Goal: Task Accomplishment & Management: Manage account settings

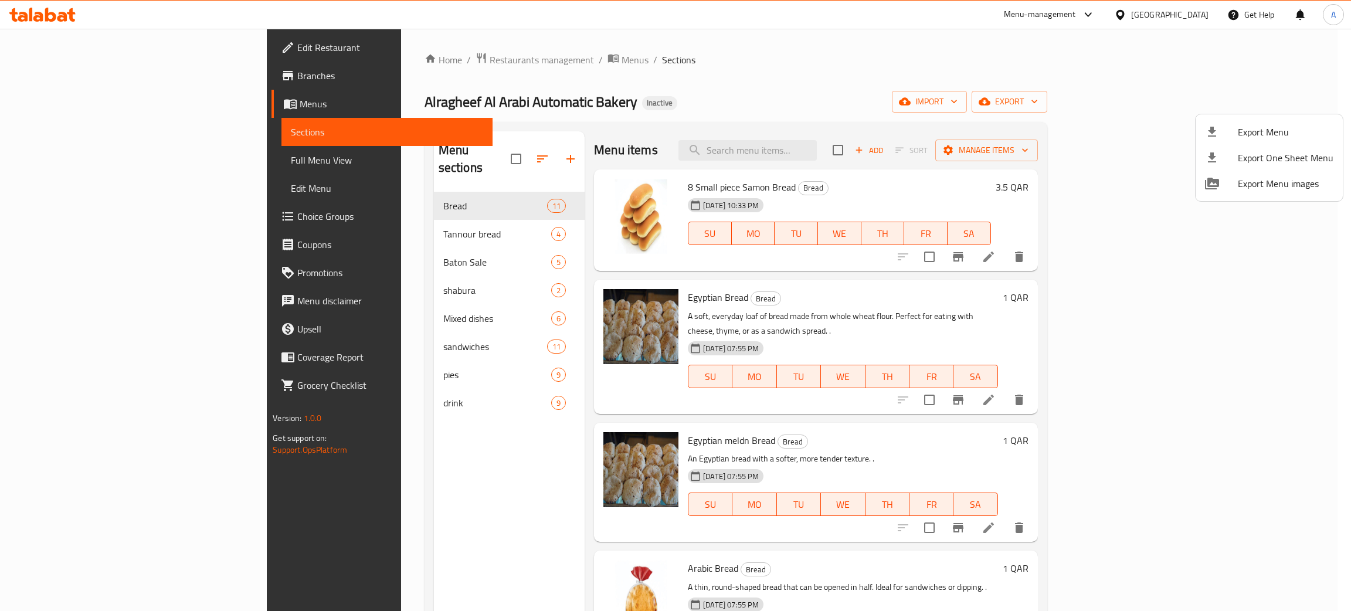
click at [1199, 17] on div at bounding box center [675, 305] width 1351 height 611
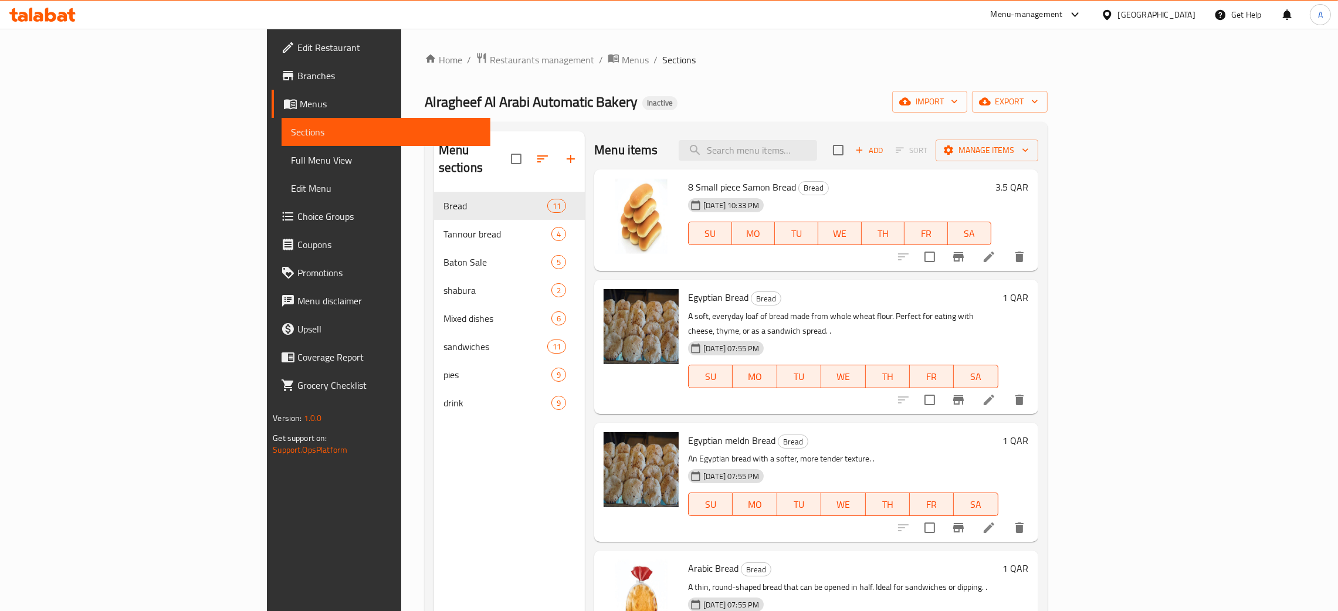
click at [1198, 17] on div "[GEOGRAPHIC_DATA]" at bounding box center [1147, 15] width 113 height 28
click at [1188, 13] on div "[GEOGRAPHIC_DATA]" at bounding box center [1156, 14] width 77 height 13
click at [1090, 298] on div "[GEOGRAPHIC_DATA]" at bounding box center [1068, 307] width 96 height 27
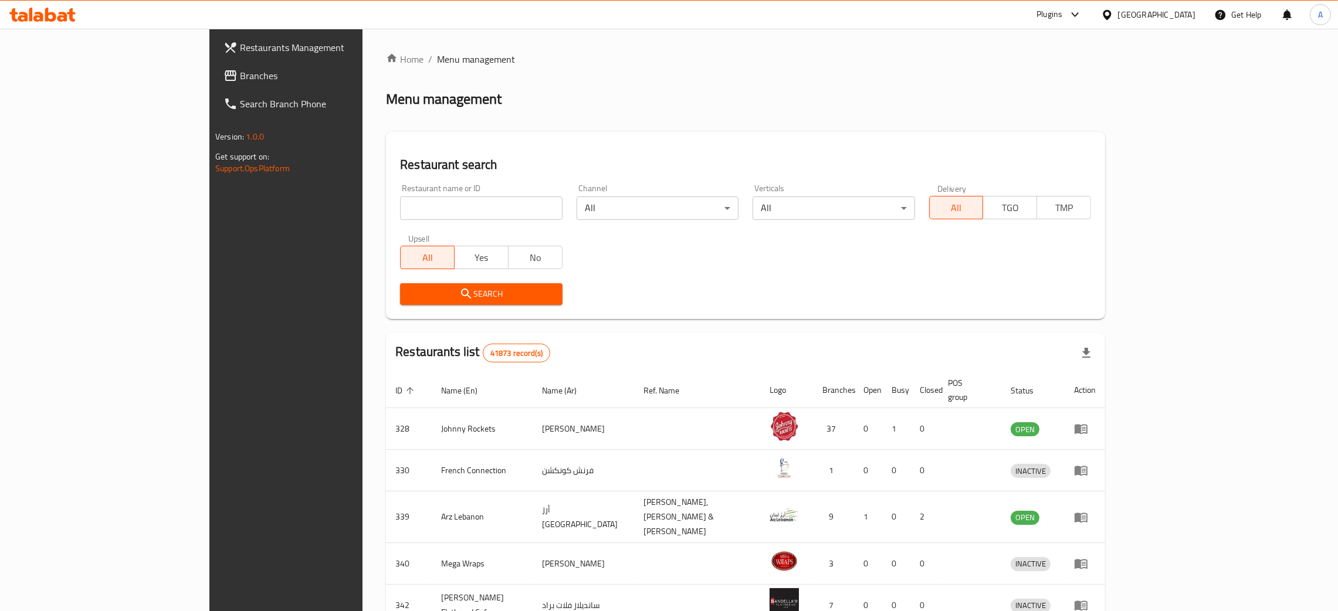
click at [426, 206] on input "search" at bounding box center [481, 207] width 162 height 23
paste input "Farrouj Hut Resta"
type input "Farrouj Hut Resta"
click button "Search" at bounding box center [481, 294] width 162 height 22
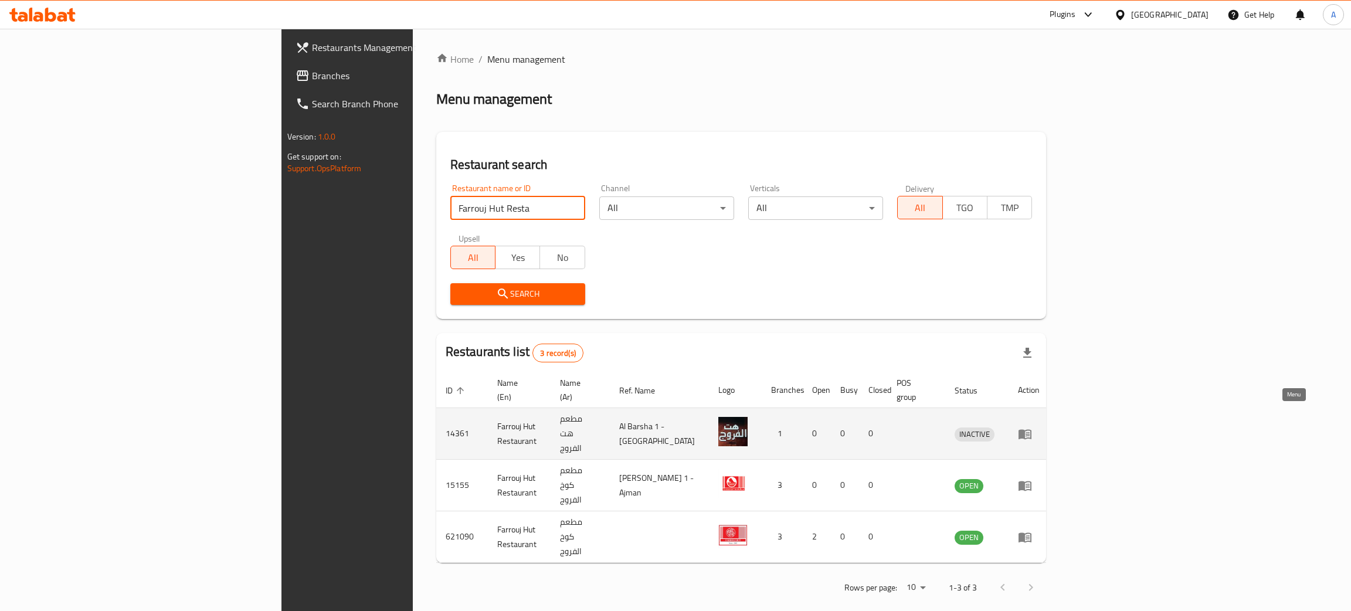
click at [1032, 429] on icon "enhanced table" at bounding box center [1025, 434] width 13 height 10
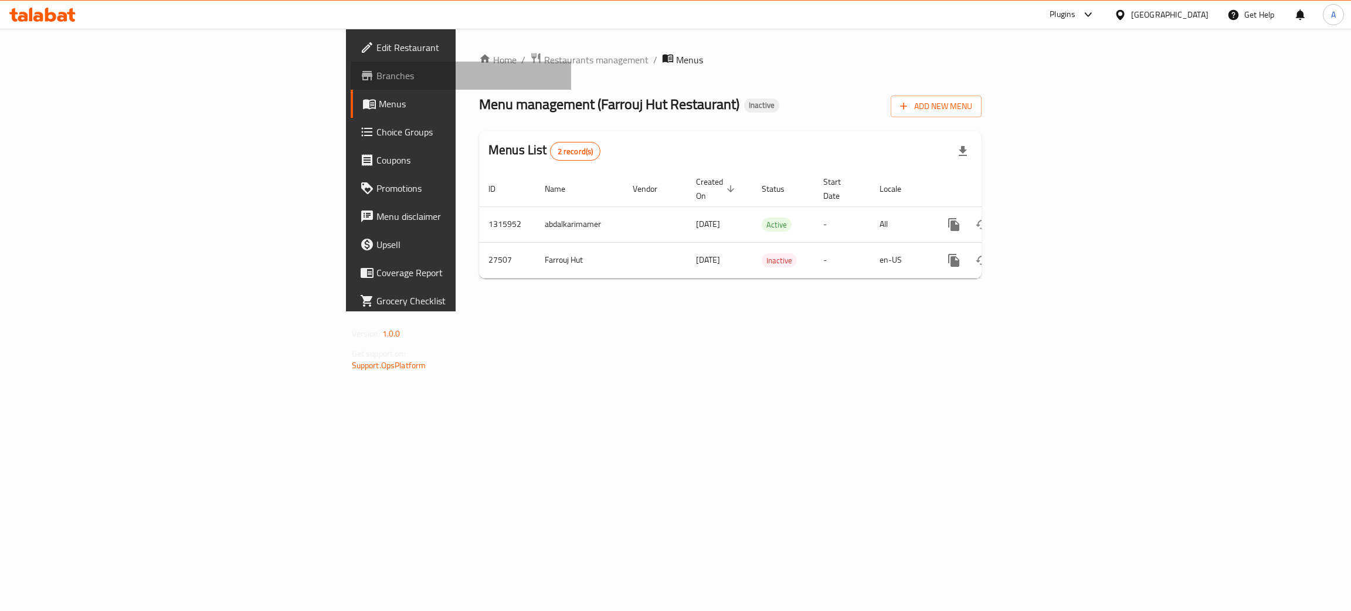
click at [377, 80] on span "Branches" at bounding box center [470, 76] width 186 height 14
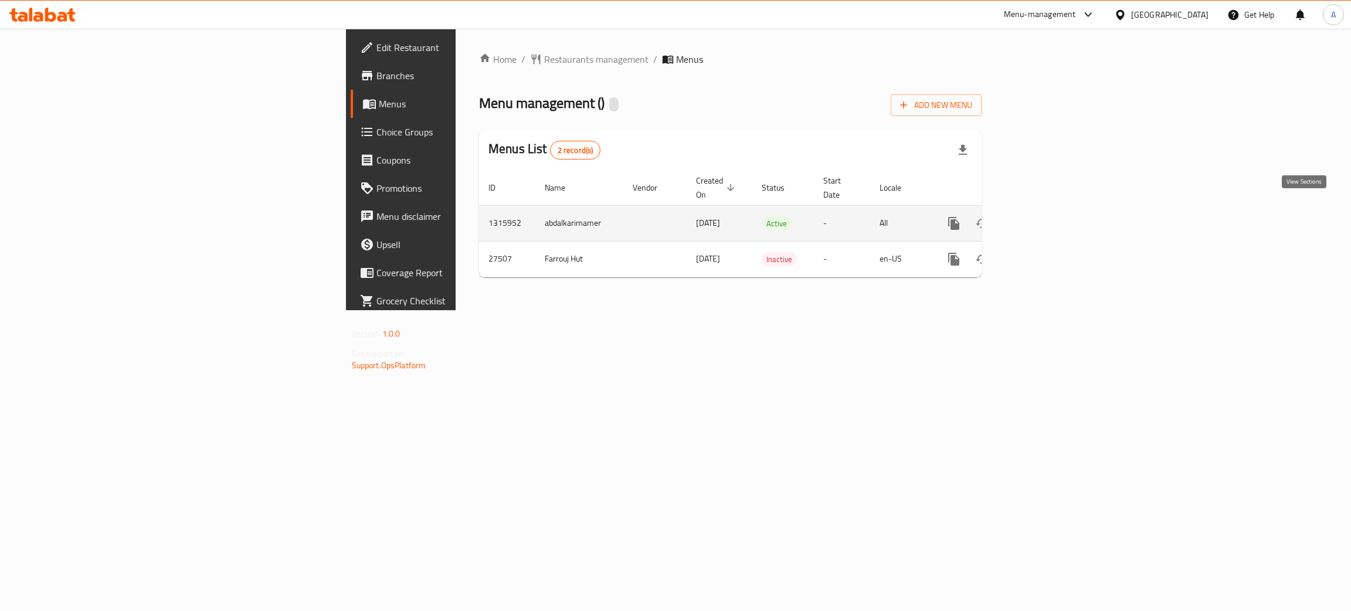
click at [1044, 218] on icon "enhanced table" at bounding box center [1038, 223] width 11 height 11
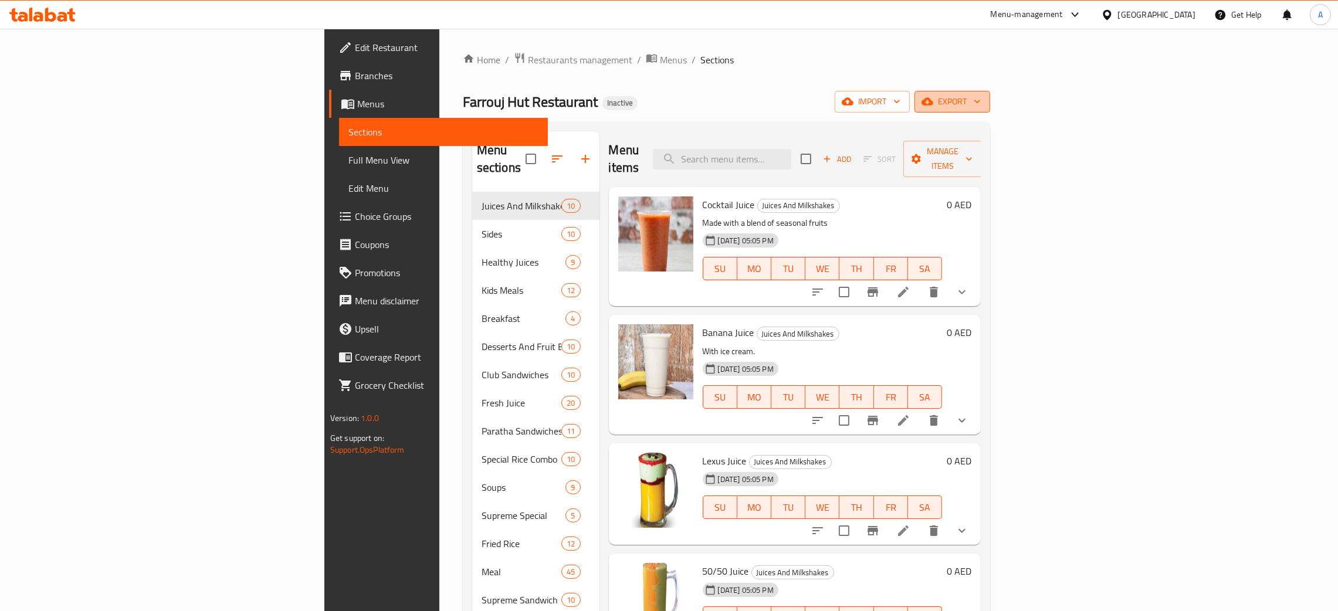
click at [983, 100] on icon "button" at bounding box center [977, 102] width 12 height 12
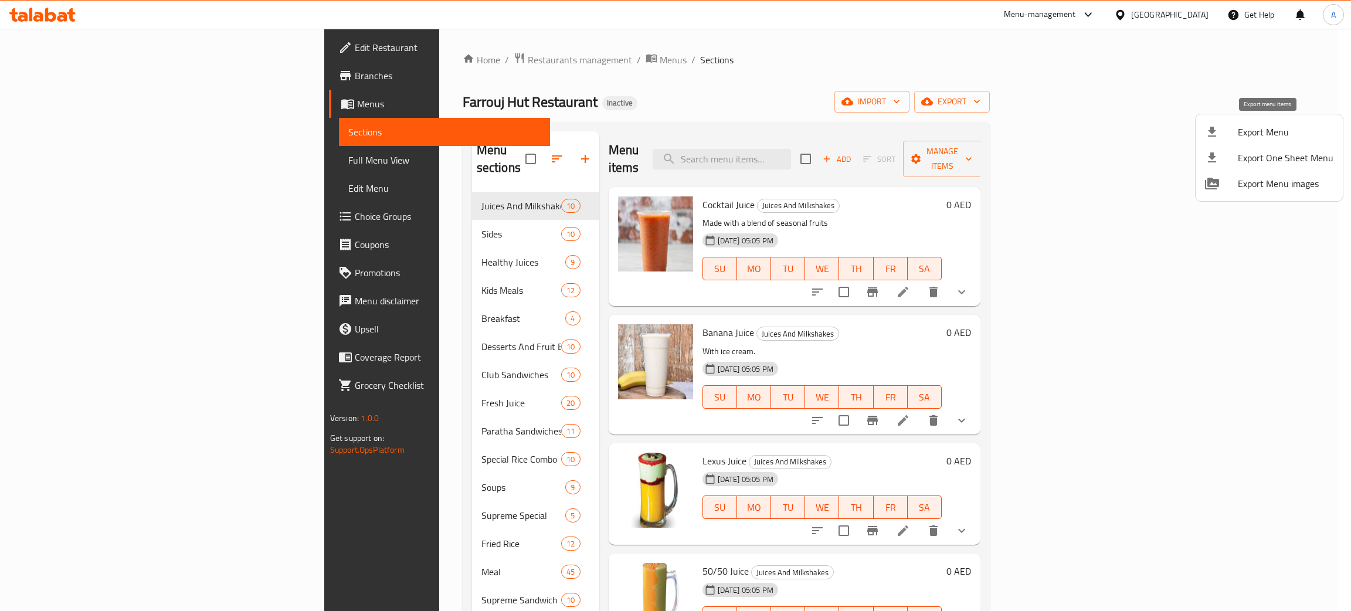
click at [1264, 122] on li "Export Menu" at bounding box center [1269, 132] width 147 height 26
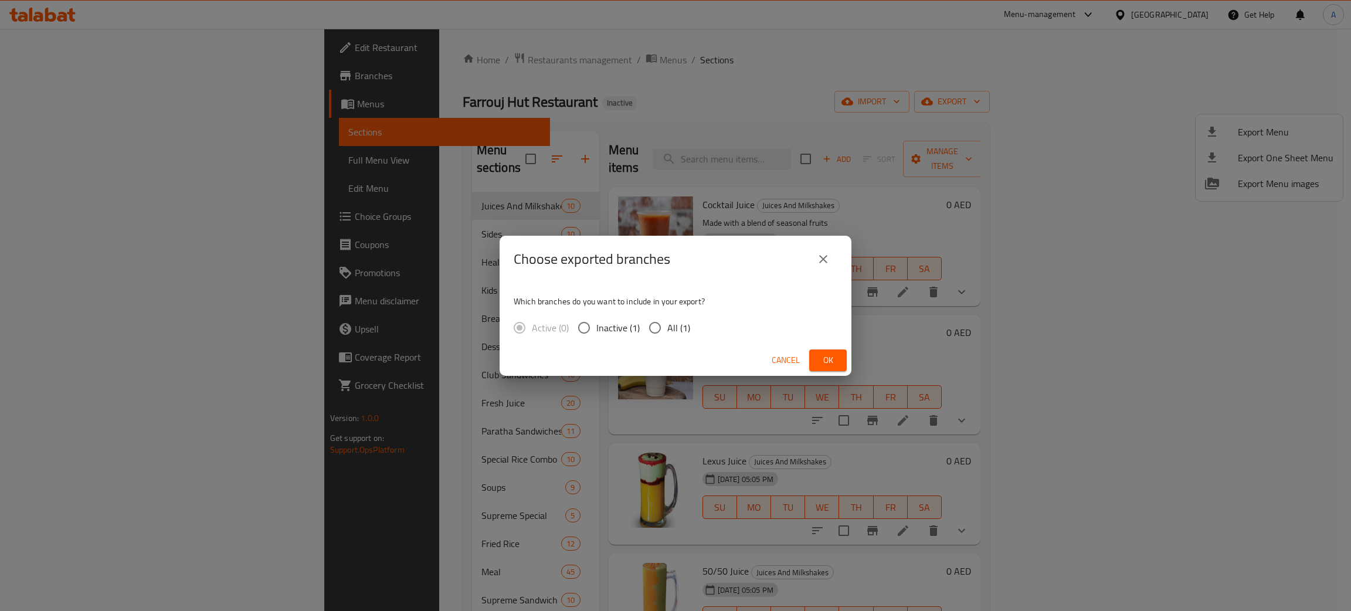
click at [839, 358] on button "Ok" at bounding box center [828, 361] width 38 height 22
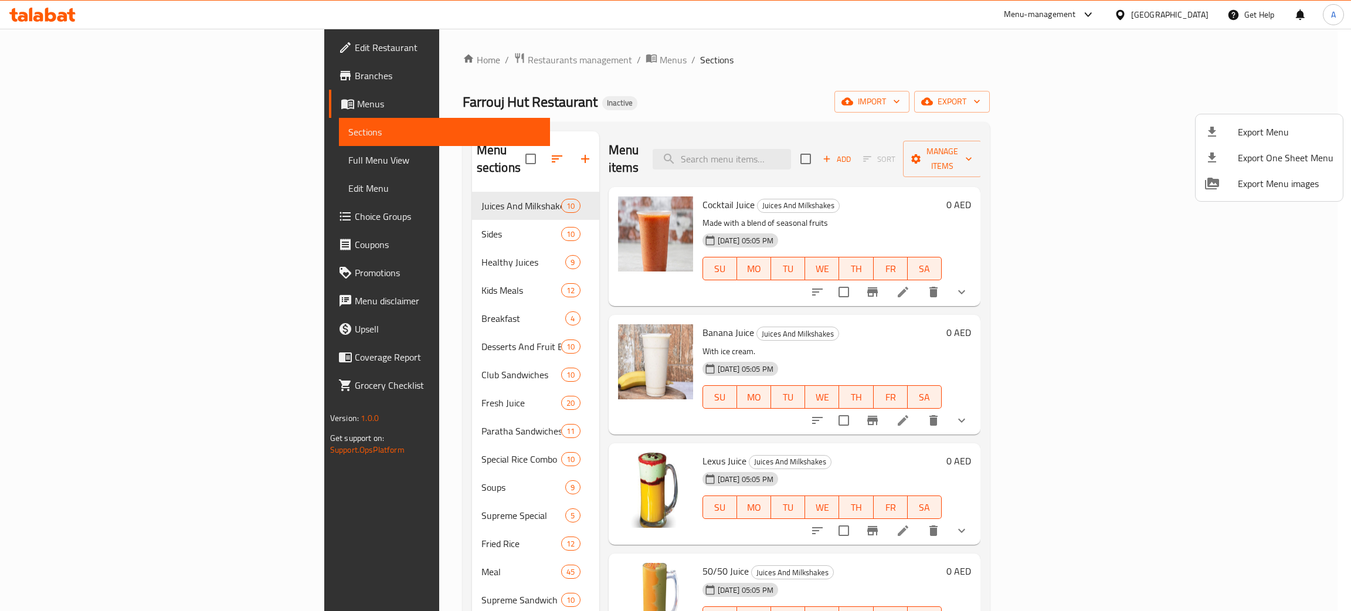
click at [47, 16] on div at bounding box center [675, 305] width 1351 height 611
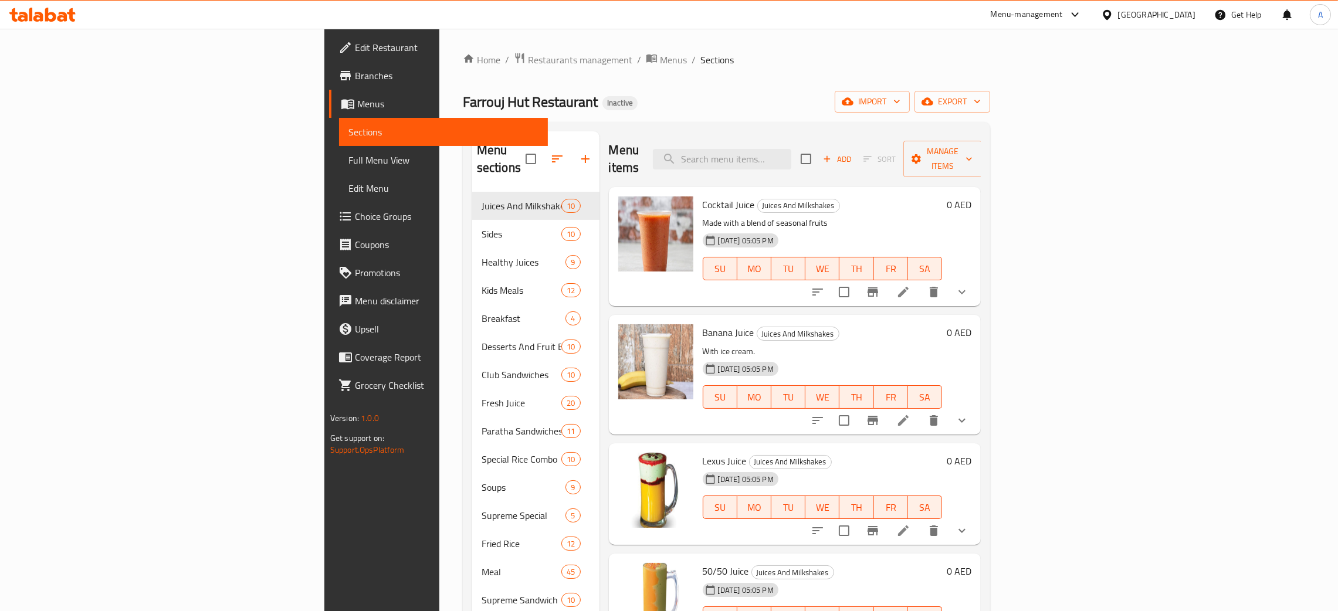
click at [46, 16] on icon at bounding box center [50, 15] width 11 height 14
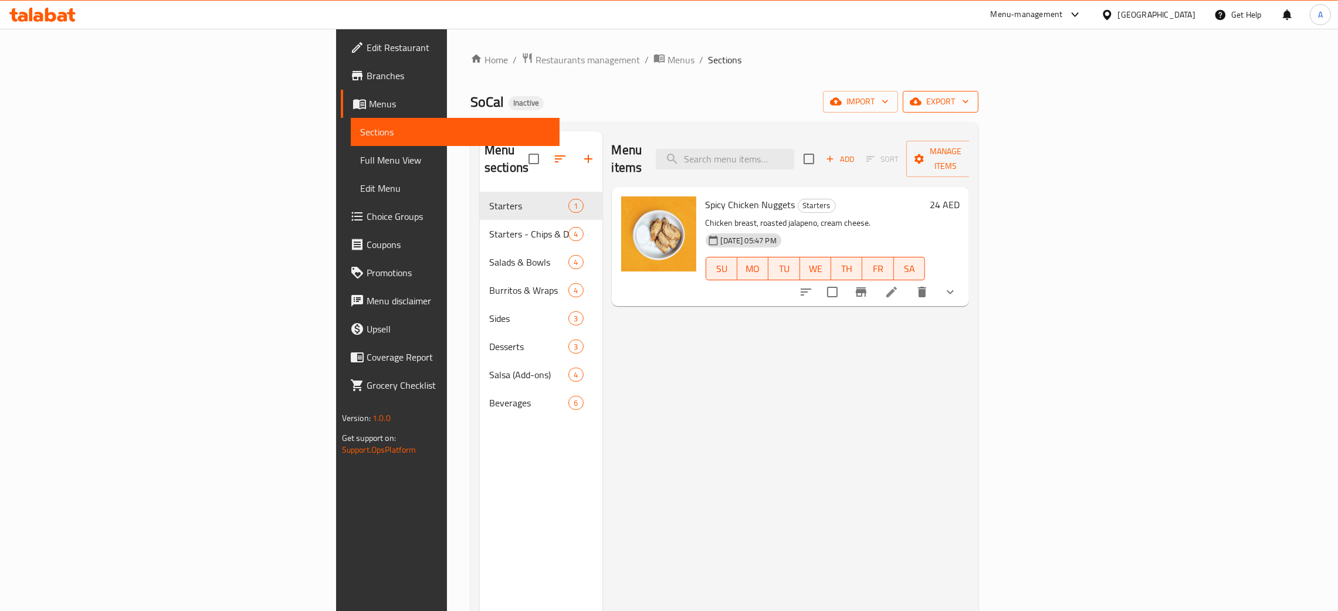
click at [971, 100] on icon "button" at bounding box center [965, 102] width 12 height 12
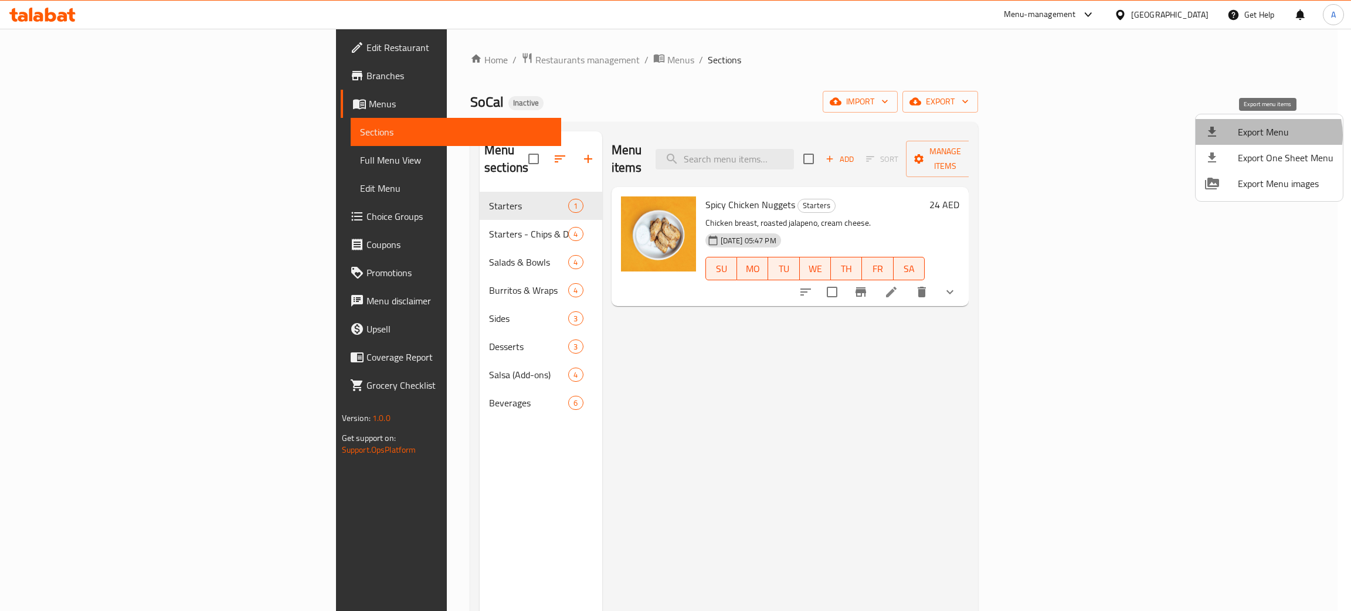
click at [1268, 135] on span "Export Menu" at bounding box center [1286, 132] width 96 height 14
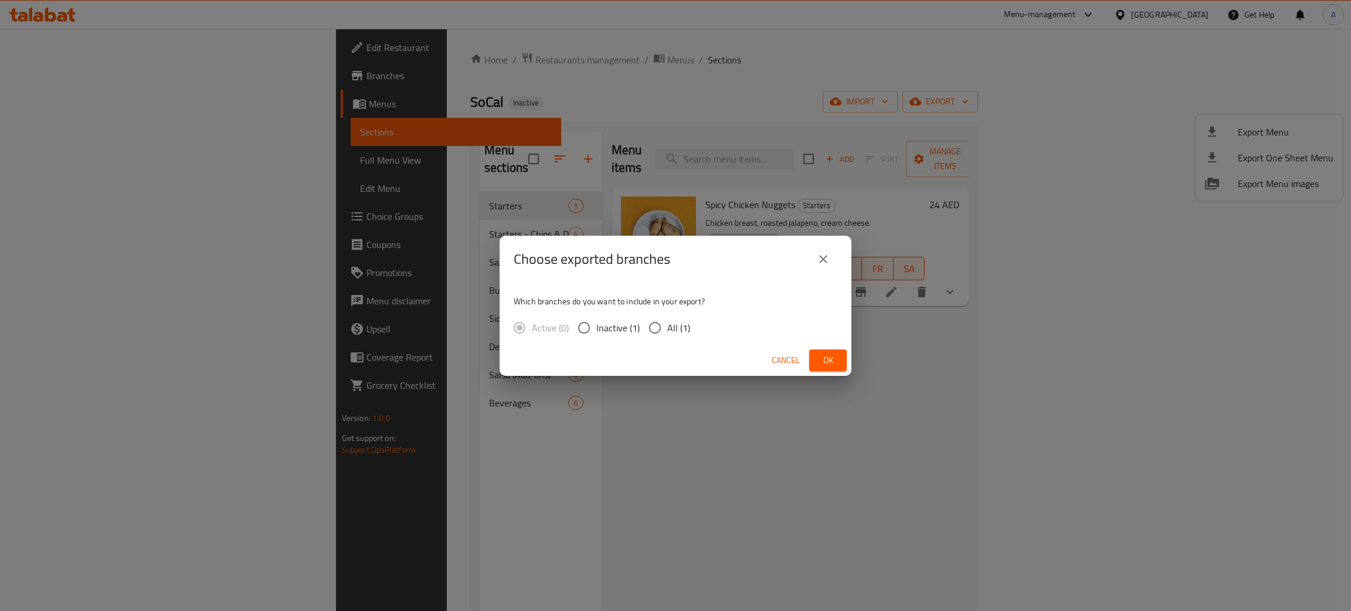
click at [832, 358] on span "Ok" at bounding box center [828, 360] width 19 height 15
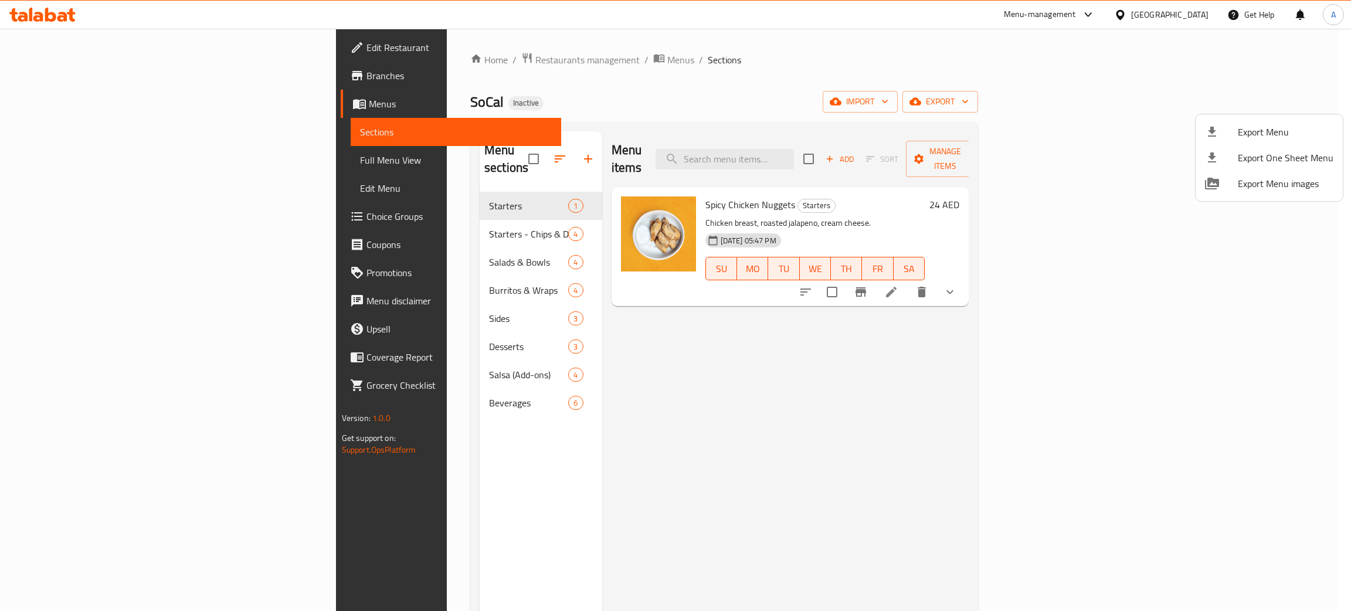
click at [1184, 19] on div at bounding box center [675, 305] width 1351 height 611
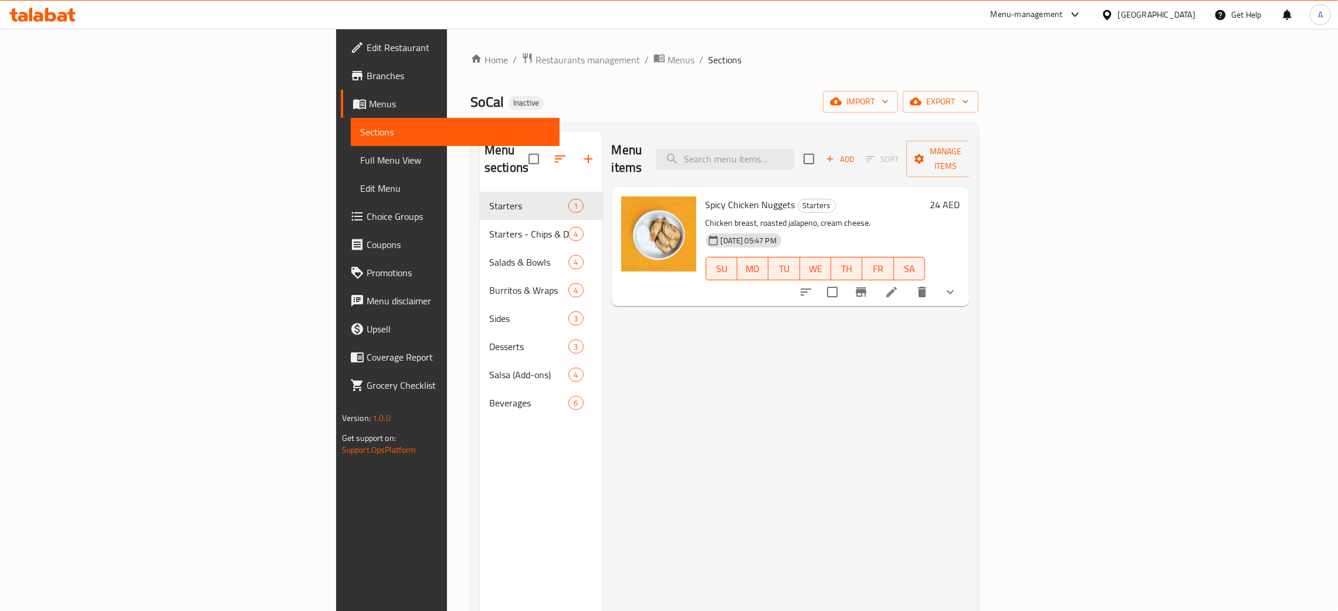
click at [1174, 9] on div "[GEOGRAPHIC_DATA]" at bounding box center [1156, 14] width 77 height 13
click at [1060, 116] on div "[GEOGRAPHIC_DATA]" at bounding box center [1107, 120] width 176 height 27
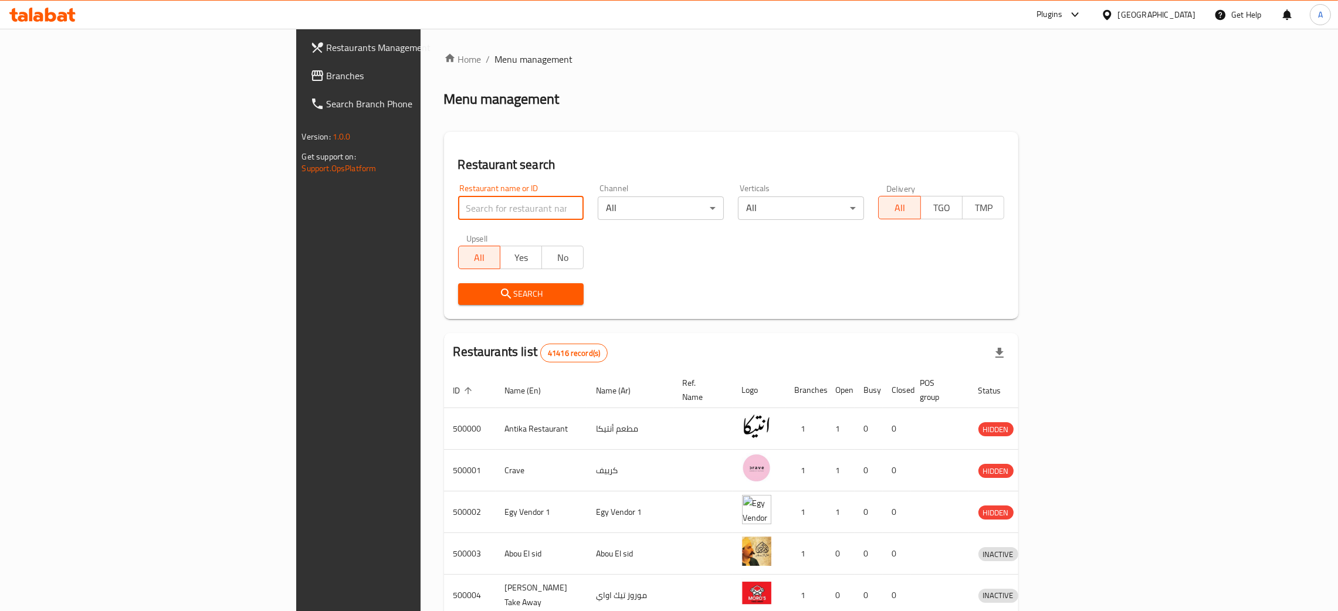
click at [458, 205] on input "search" at bounding box center [521, 207] width 126 height 23
paste input "Alhay Alsharq"
type input "Alhay Alsharq"
click button "Search" at bounding box center [521, 294] width 126 height 22
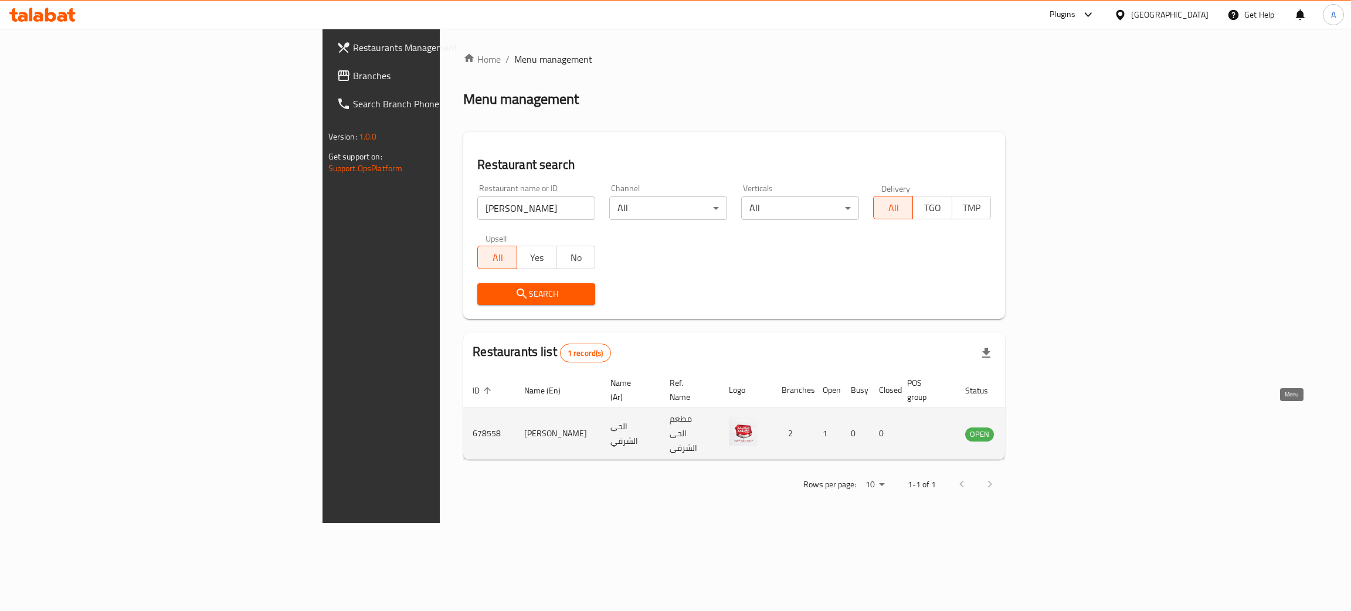
click at [1041, 427] on icon "enhanced table" at bounding box center [1034, 434] width 14 height 14
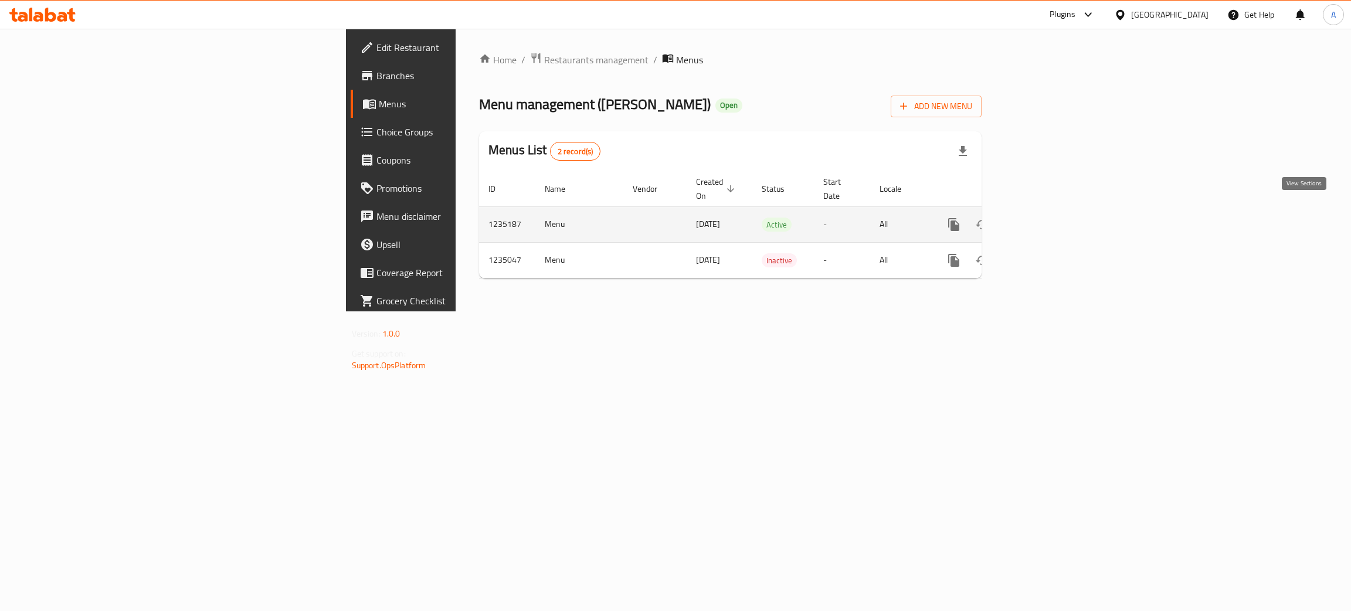
click at [1046, 218] on icon "enhanced table" at bounding box center [1039, 225] width 14 height 14
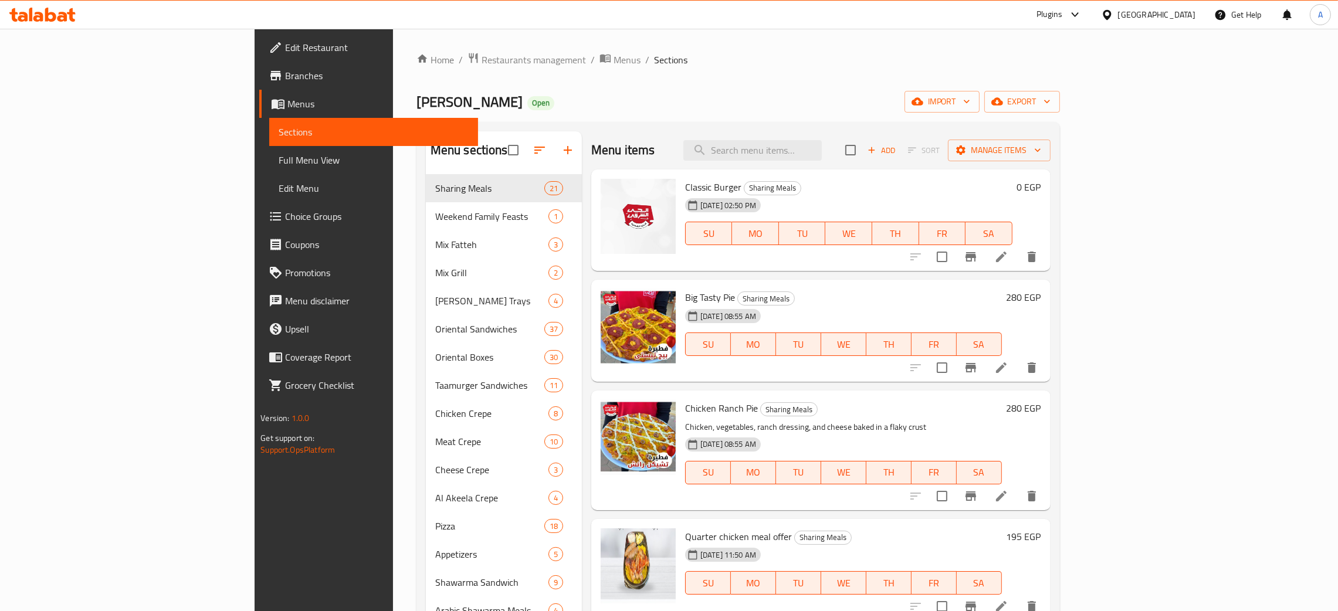
click at [1181, 16] on div "[GEOGRAPHIC_DATA]" at bounding box center [1156, 14] width 77 height 13
click at [1045, 312] on div "[GEOGRAPHIC_DATA]" at bounding box center [1067, 307] width 77 height 13
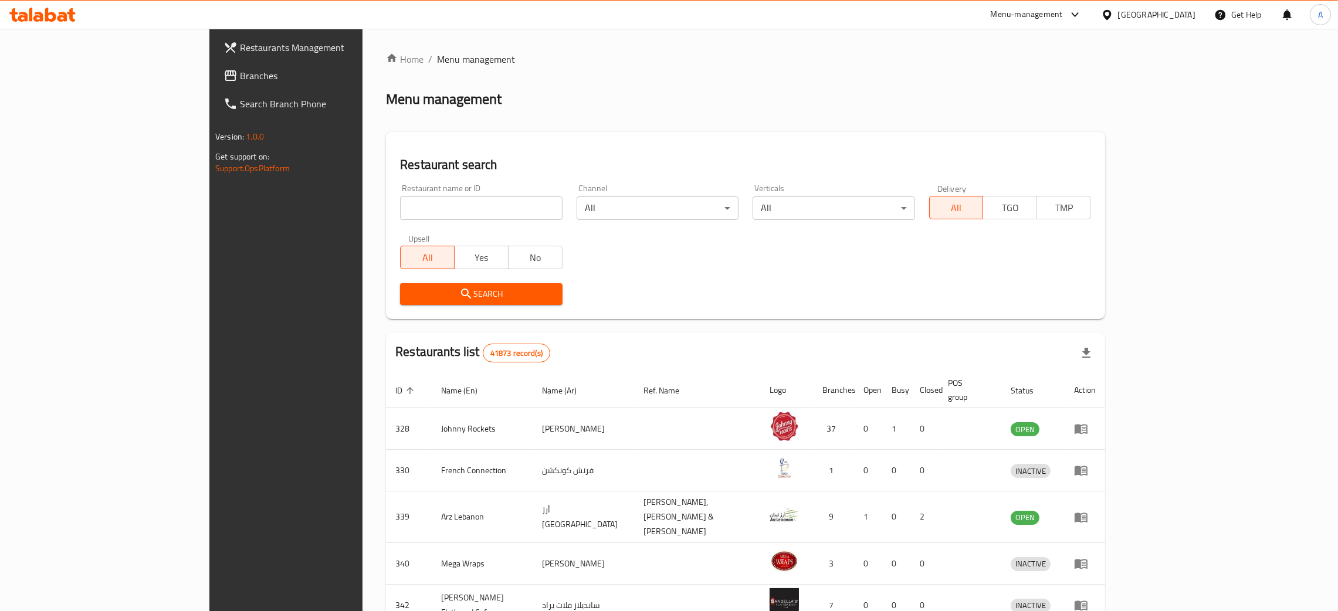
click at [417, 205] on input "search" at bounding box center [481, 207] width 162 height 23
paste input "مطبخ بيت المضغوط"
type input "مطبخ بيت المضغوط"
click button "Search" at bounding box center [481, 294] width 162 height 22
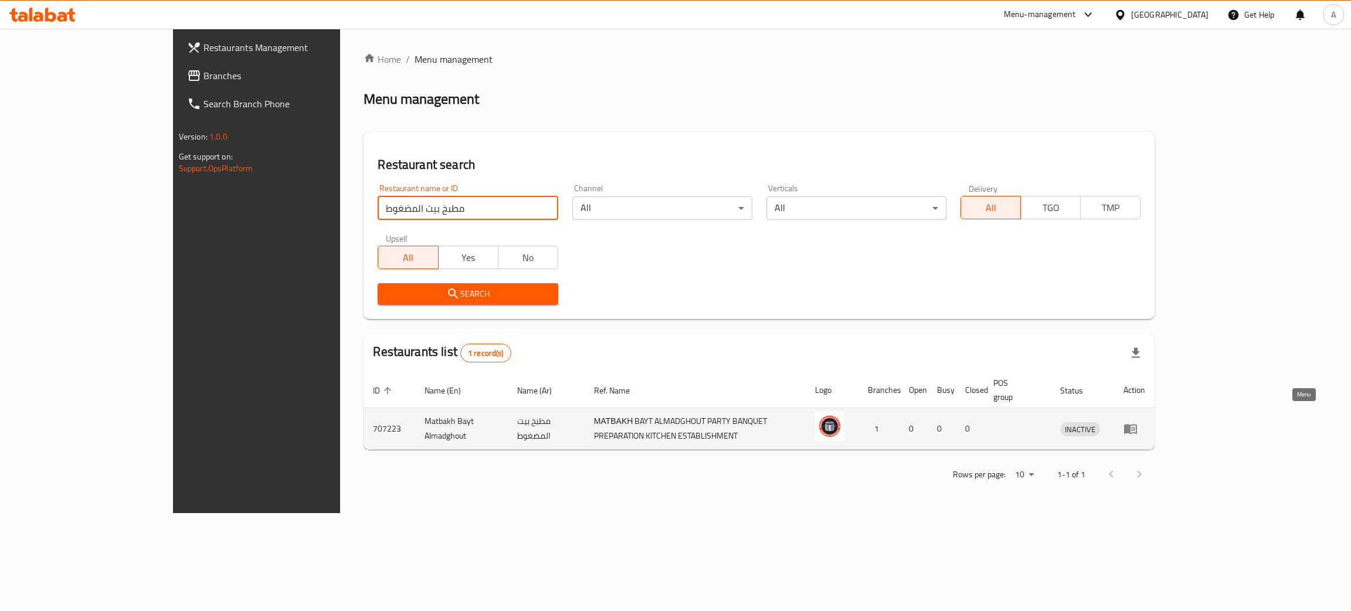
click at [1138, 422] on icon "enhanced table" at bounding box center [1131, 429] width 14 height 14
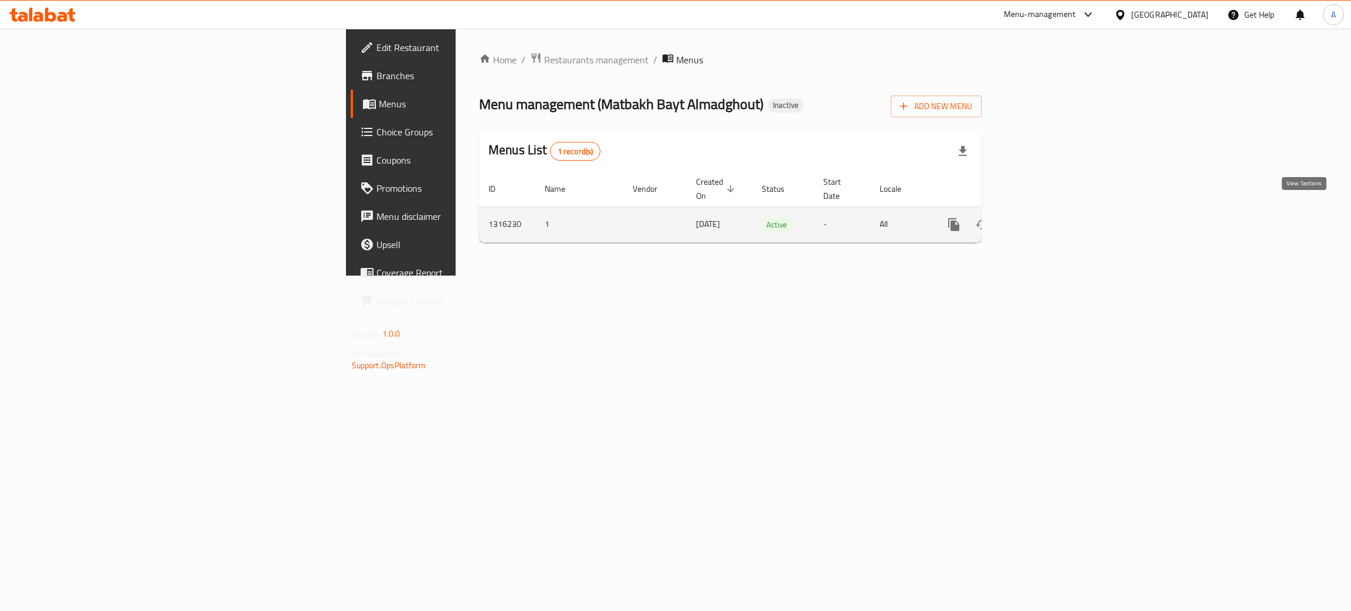
click at [1046, 218] on icon "enhanced table" at bounding box center [1039, 225] width 14 height 14
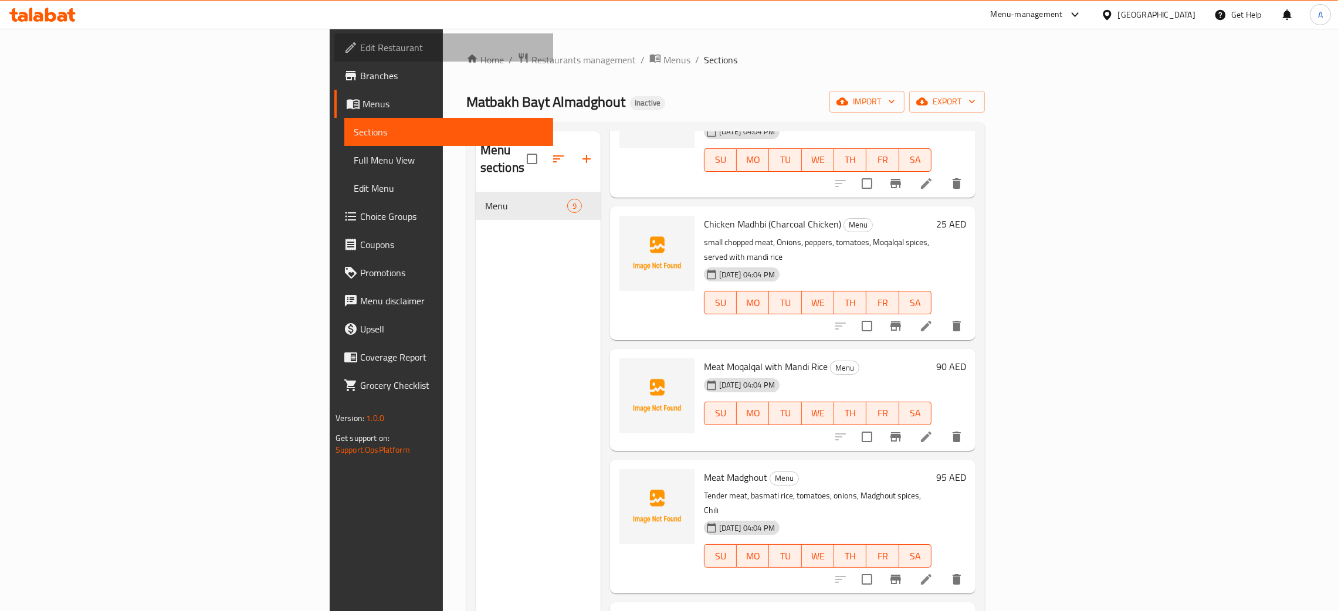
click at [360, 40] on span "Edit Restaurant" at bounding box center [452, 47] width 184 height 14
